Goal: Navigation & Orientation: Find specific page/section

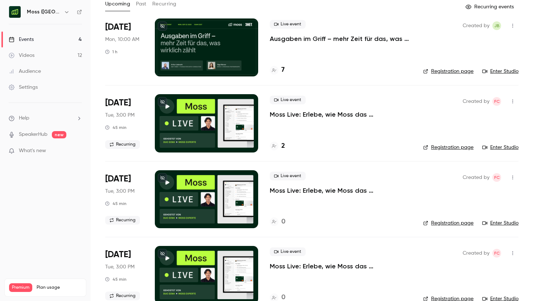
scroll to position [60, 0]
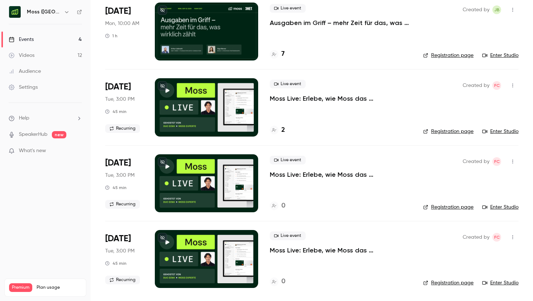
click at [347, 105] on div "Live event Moss Live: Erlebe, wie Moss das Ausgabenmanagement automatisiert 2" at bounding box center [341, 107] width 142 height 58
click at [344, 99] on p "Moss Live: Erlebe, wie Moss das Ausgabenmanagement automatisiert" at bounding box center [341, 98] width 142 height 9
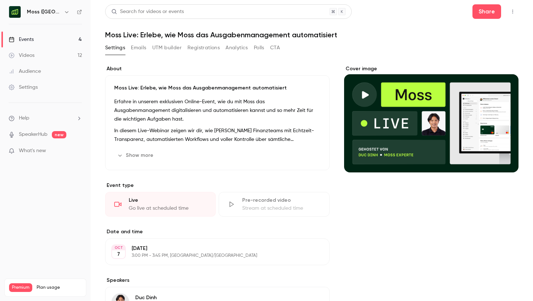
click at [148, 157] on button "Show more" at bounding box center [136, 156] width 44 height 12
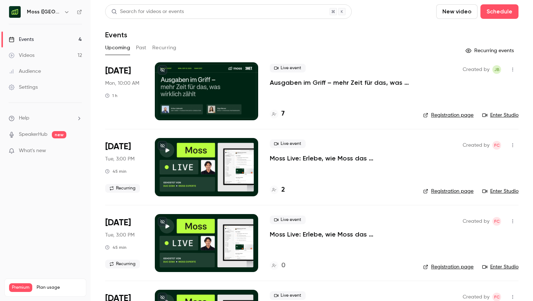
click at [285, 86] on p "Ausgaben im Griff – mehr Zeit für das, was wirklich zählt" at bounding box center [341, 82] width 142 height 9
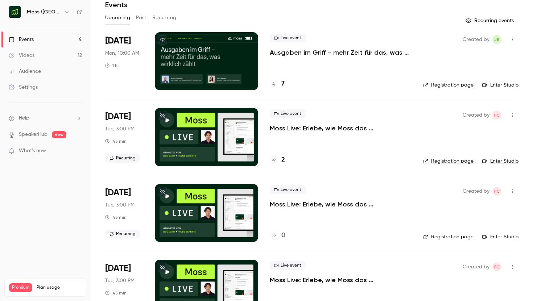
scroll to position [60, 0]
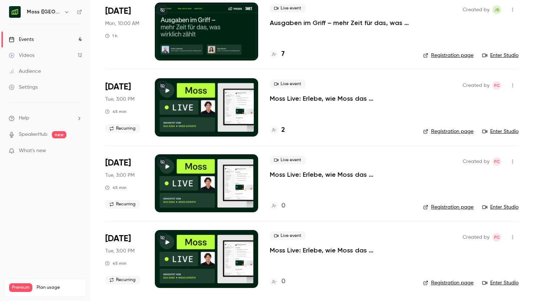
click at [33, 54] on div "Videos" at bounding box center [22, 55] width 26 height 7
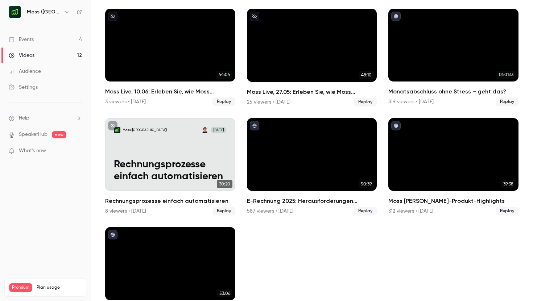
scroll to position [196, 0]
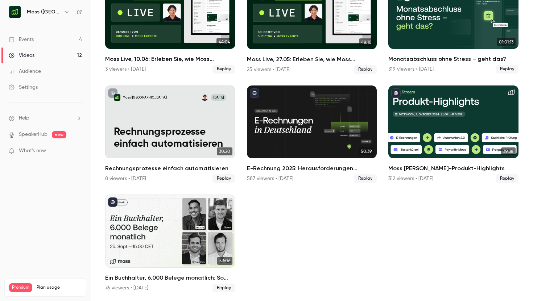
click at [63, 36] on link "Events 4" at bounding box center [45, 40] width 91 height 16
